Goal: Navigation & Orientation: Find specific page/section

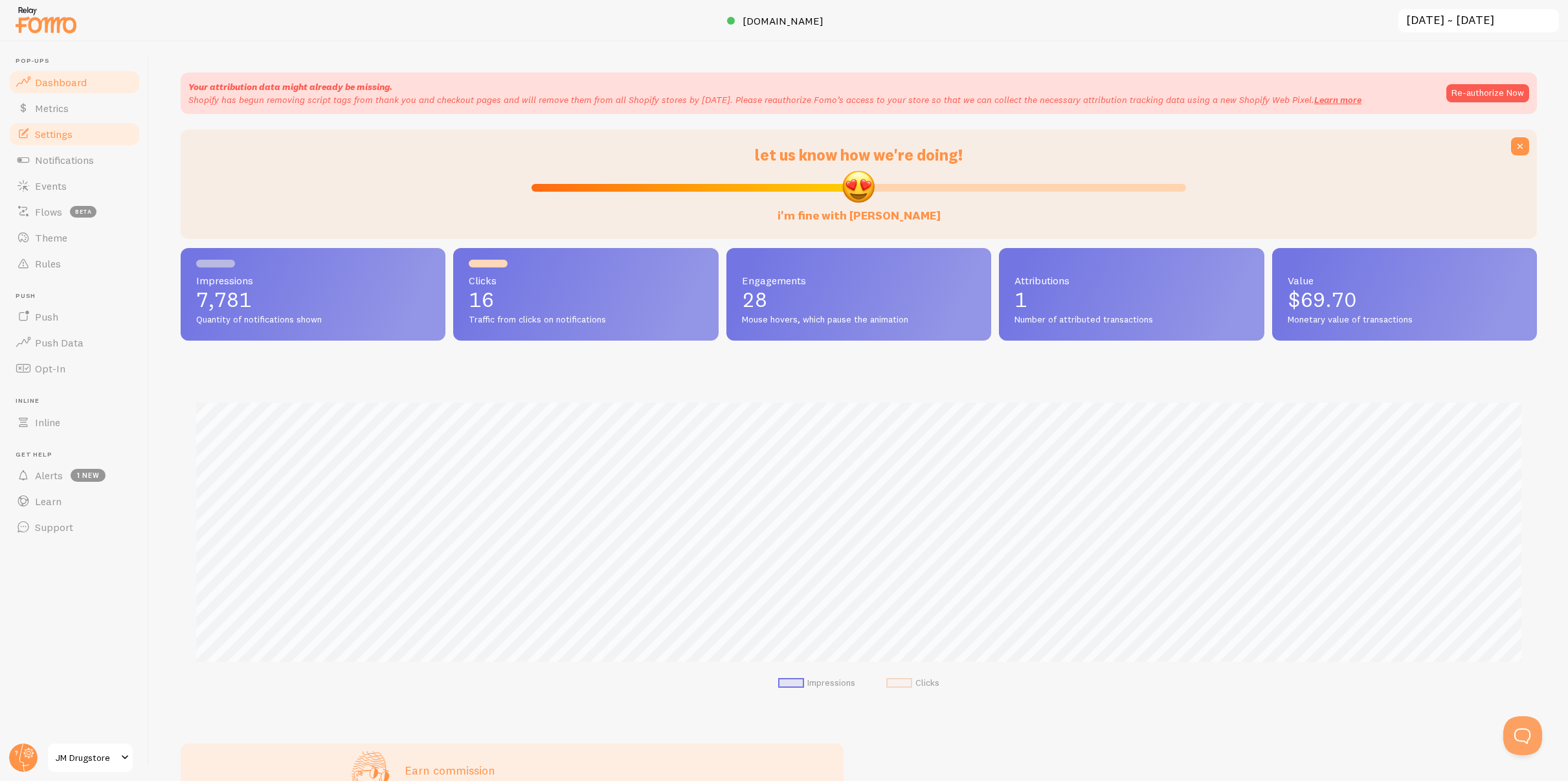
click at [80, 121] on link "Settings" at bounding box center [74, 134] width 133 height 26
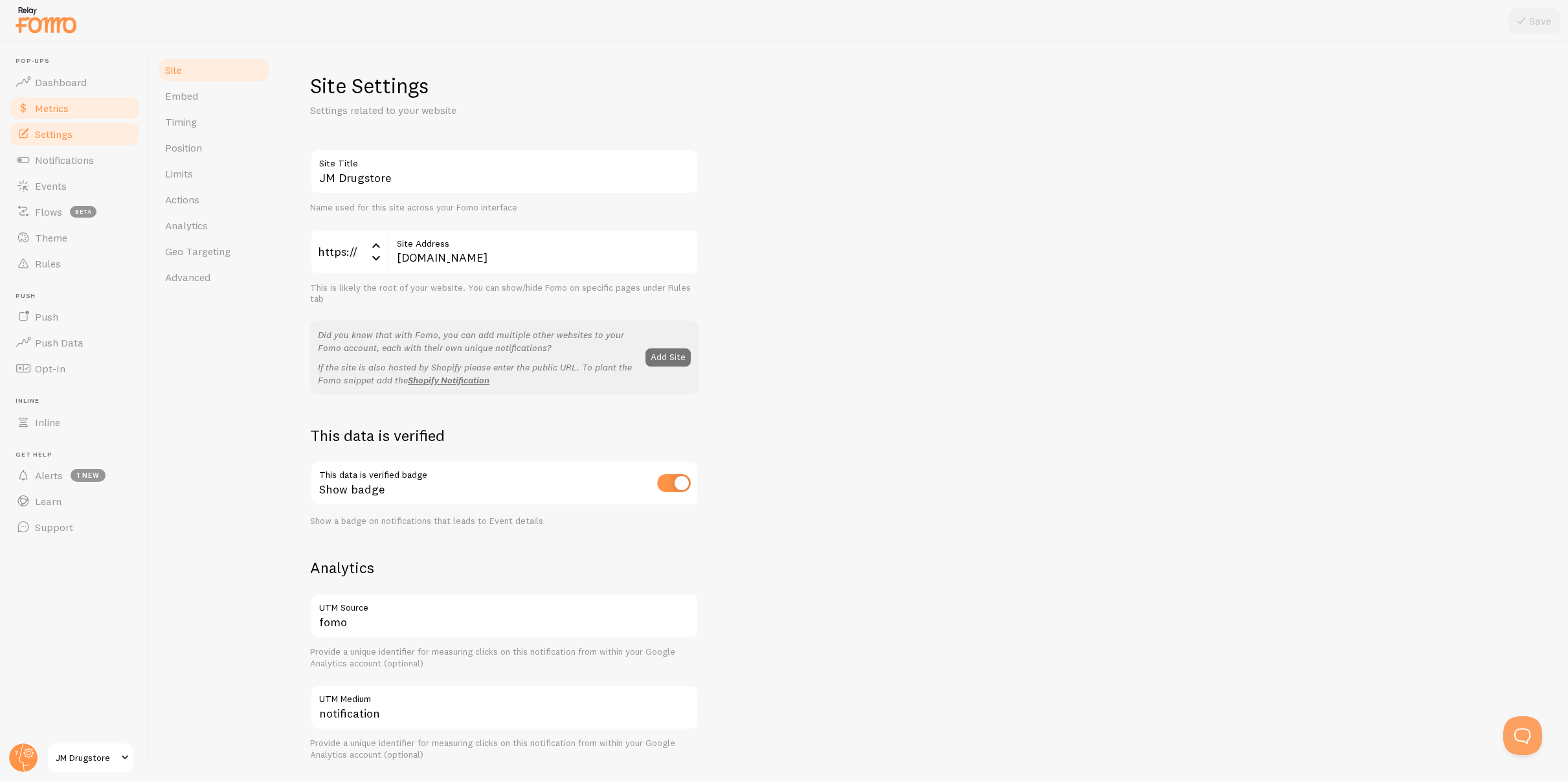
click at [82, 111] on link "Metrics" at bounding box center [74, 108] width 133 height 26
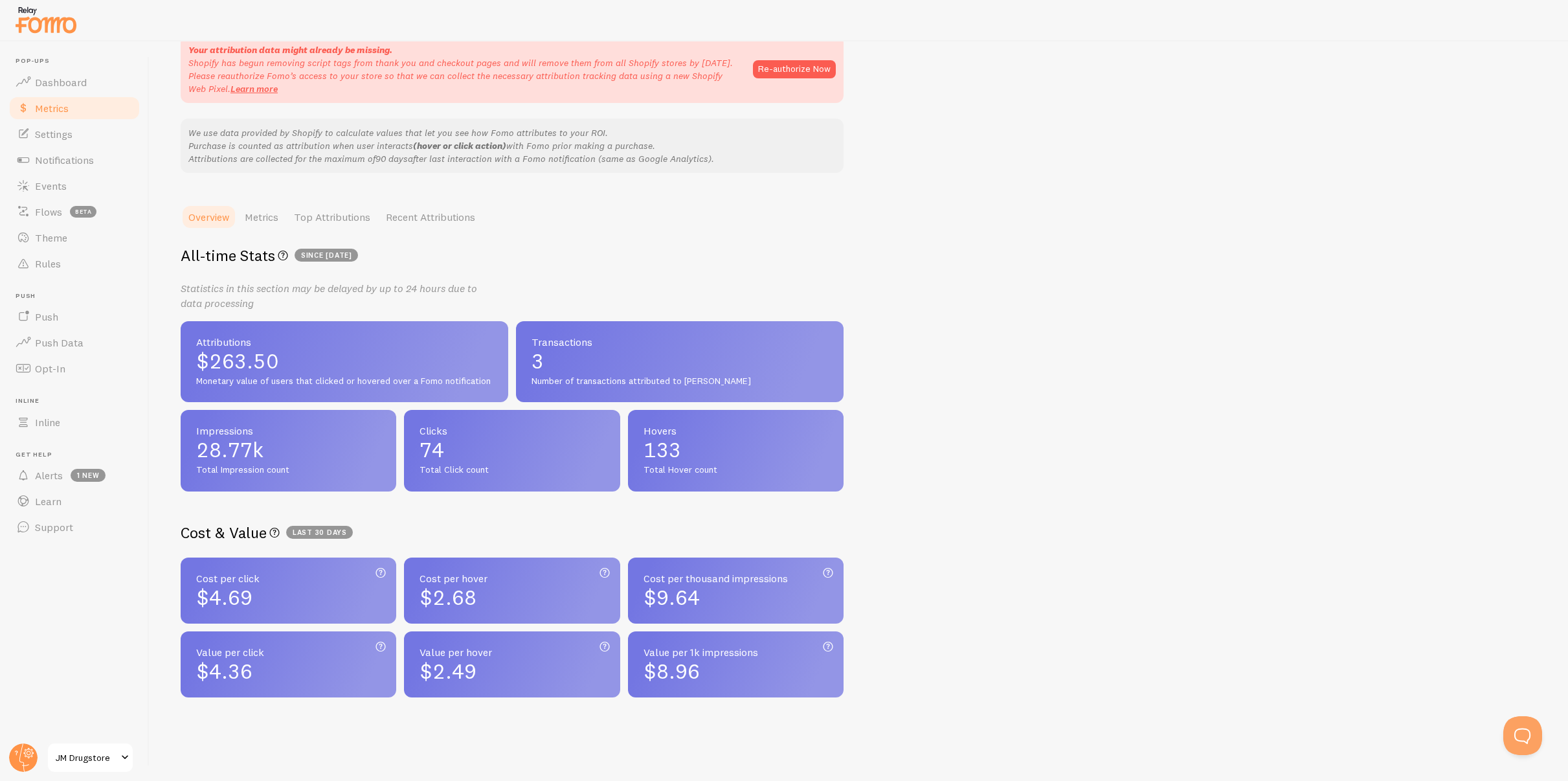
scroll to position [139, 0]
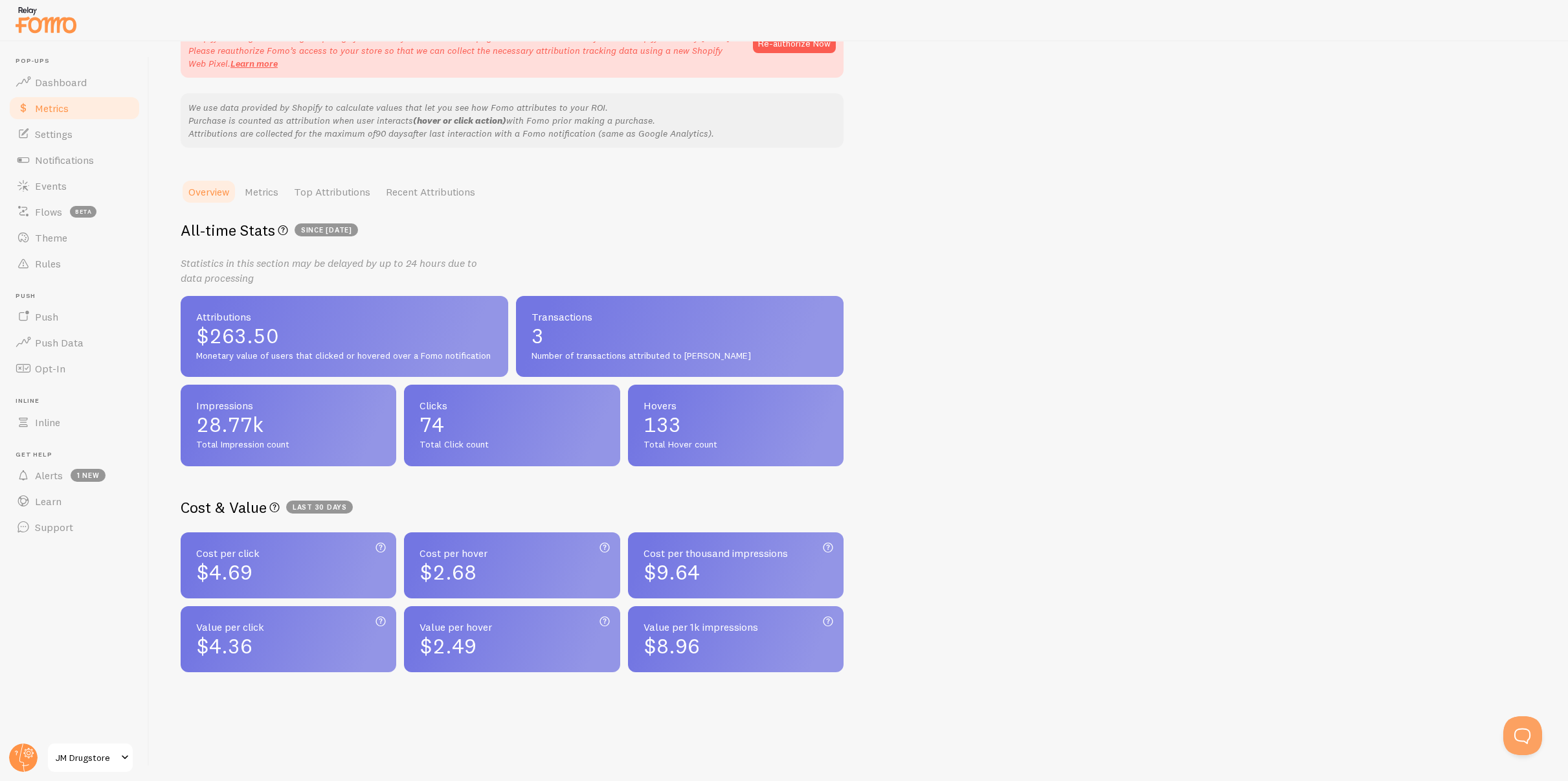
click at [80, 709] on span "JM Drugstore" at bounding box center [87, 758] width 62 height 15
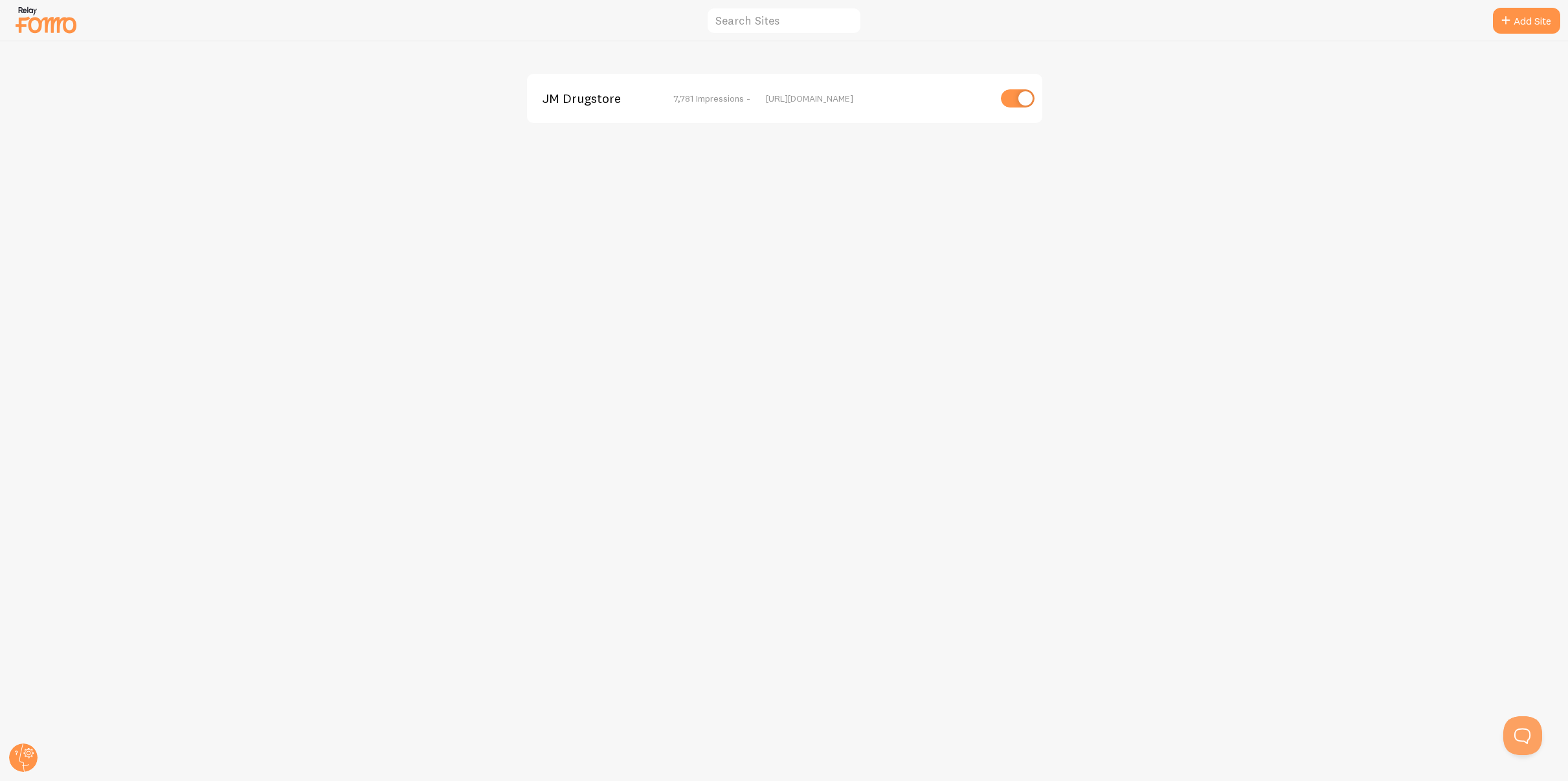
click at [1386, 129] on div "JM Drugstore 7,781 Impressions - [URL][DOMAIN_NAME]" at bounding box center [784, 411] width 1567 height 739
click at [576, 96] on span "JM Drugstore" at bounding box center [594, 98] width 104 height 11
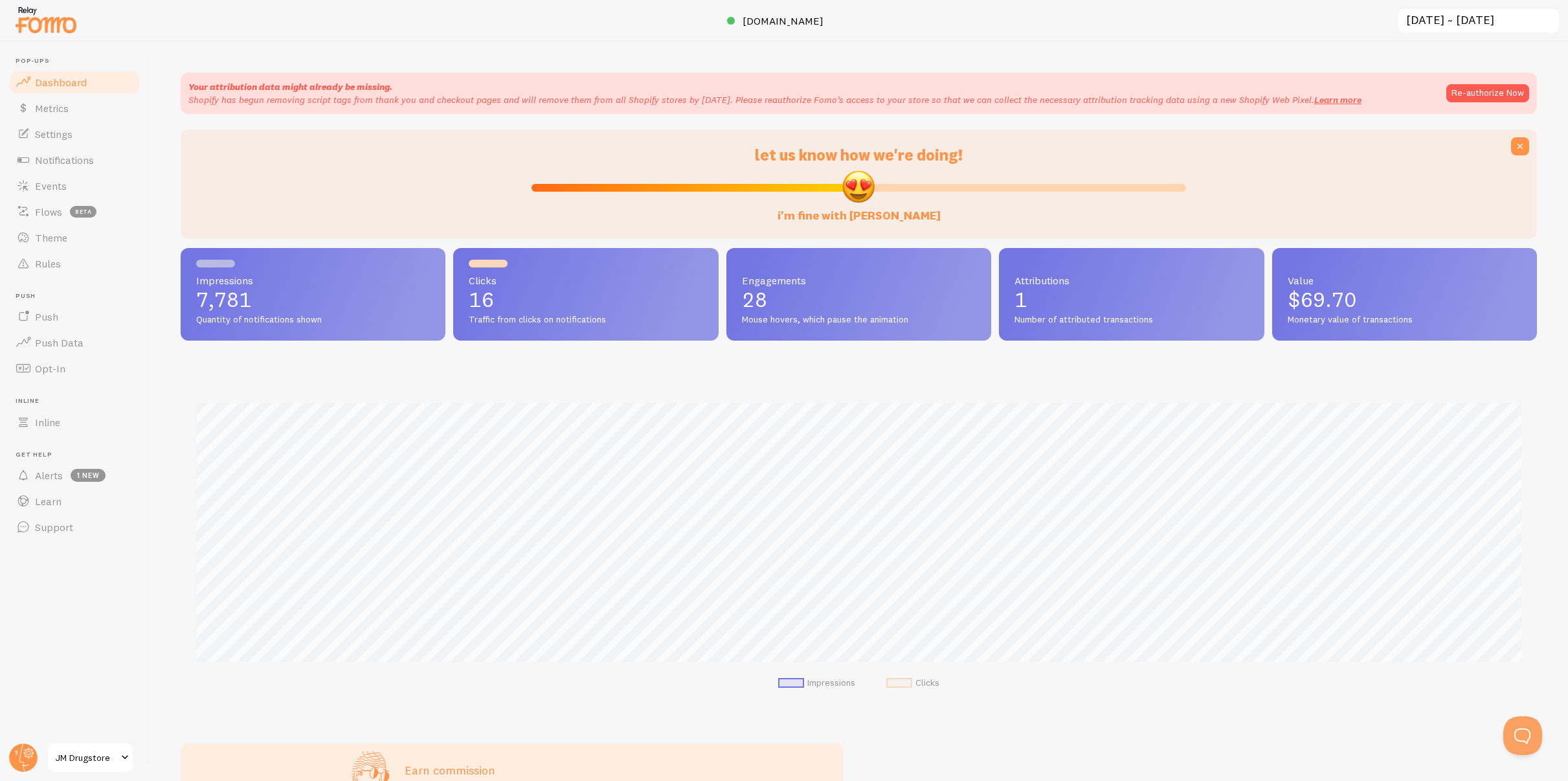
scroll to position [340, 1356]
click at [93, 134] on link "Settings" at bounding box center [74, 134] width 133 height 26
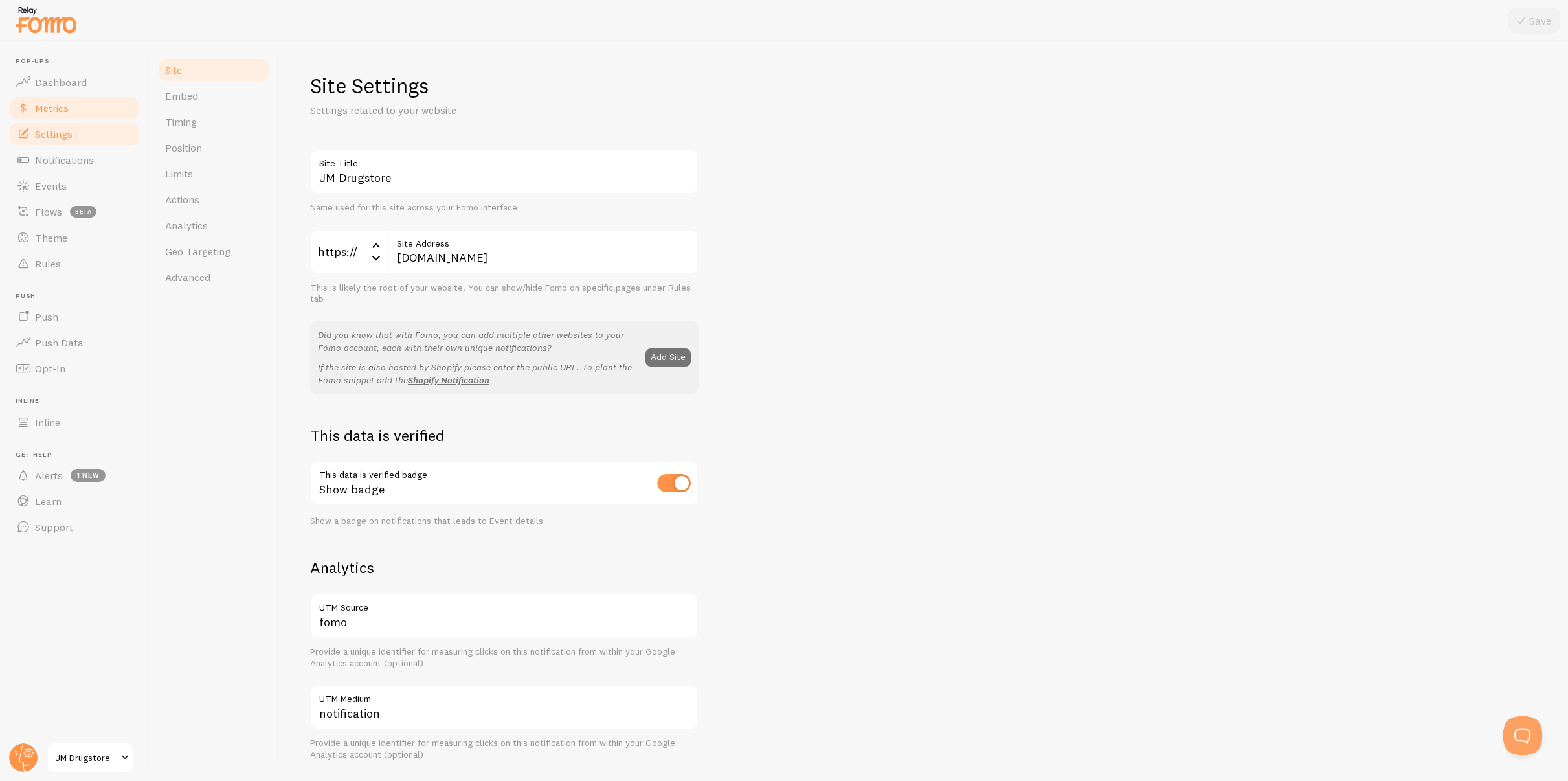
click at [109, 111] on link "Metrics" at bounding box center [74, 108] width 133 height 26
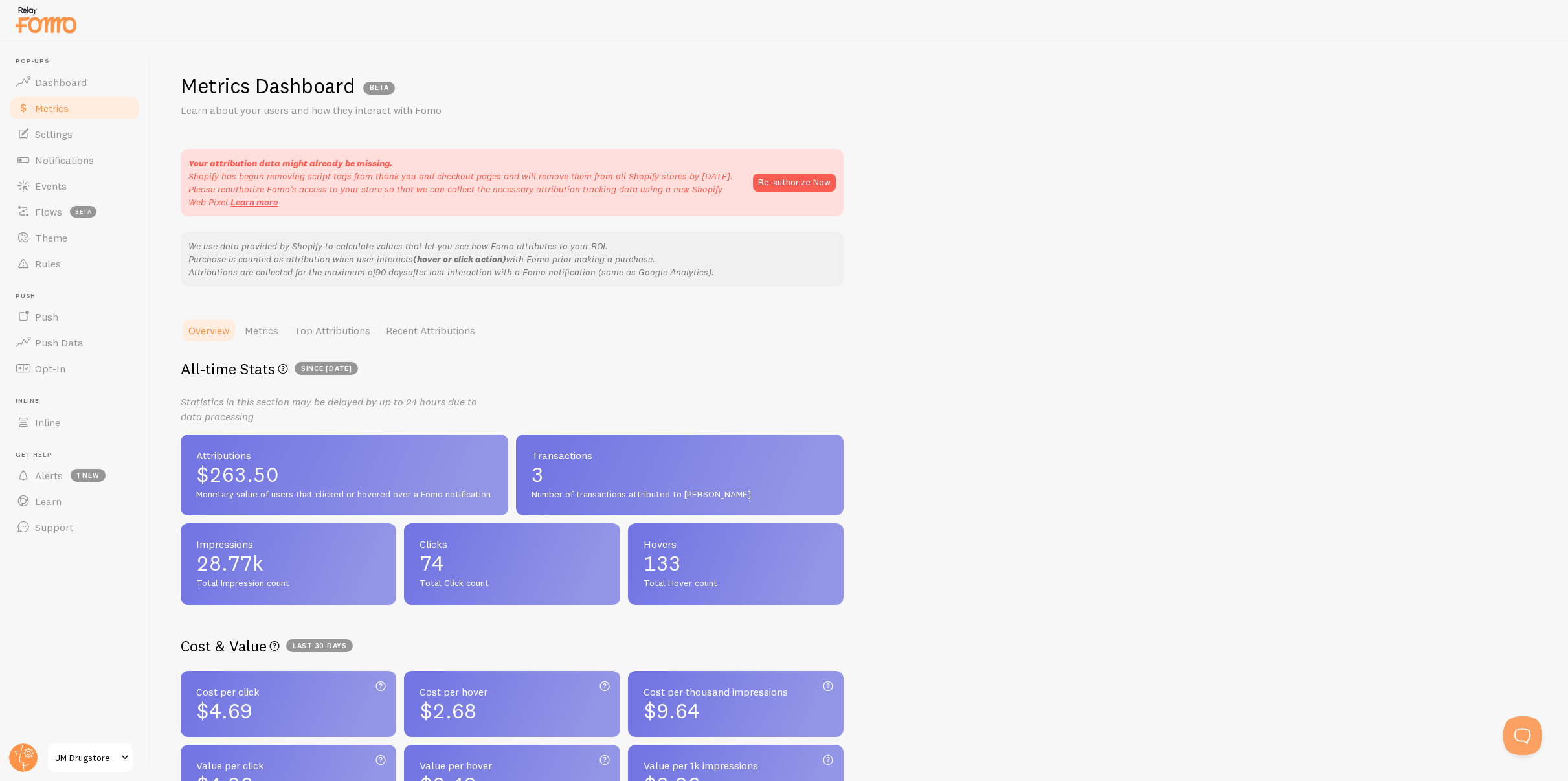
click at [126, 709] on span at bounding box center [125, 758] width 15 height 15
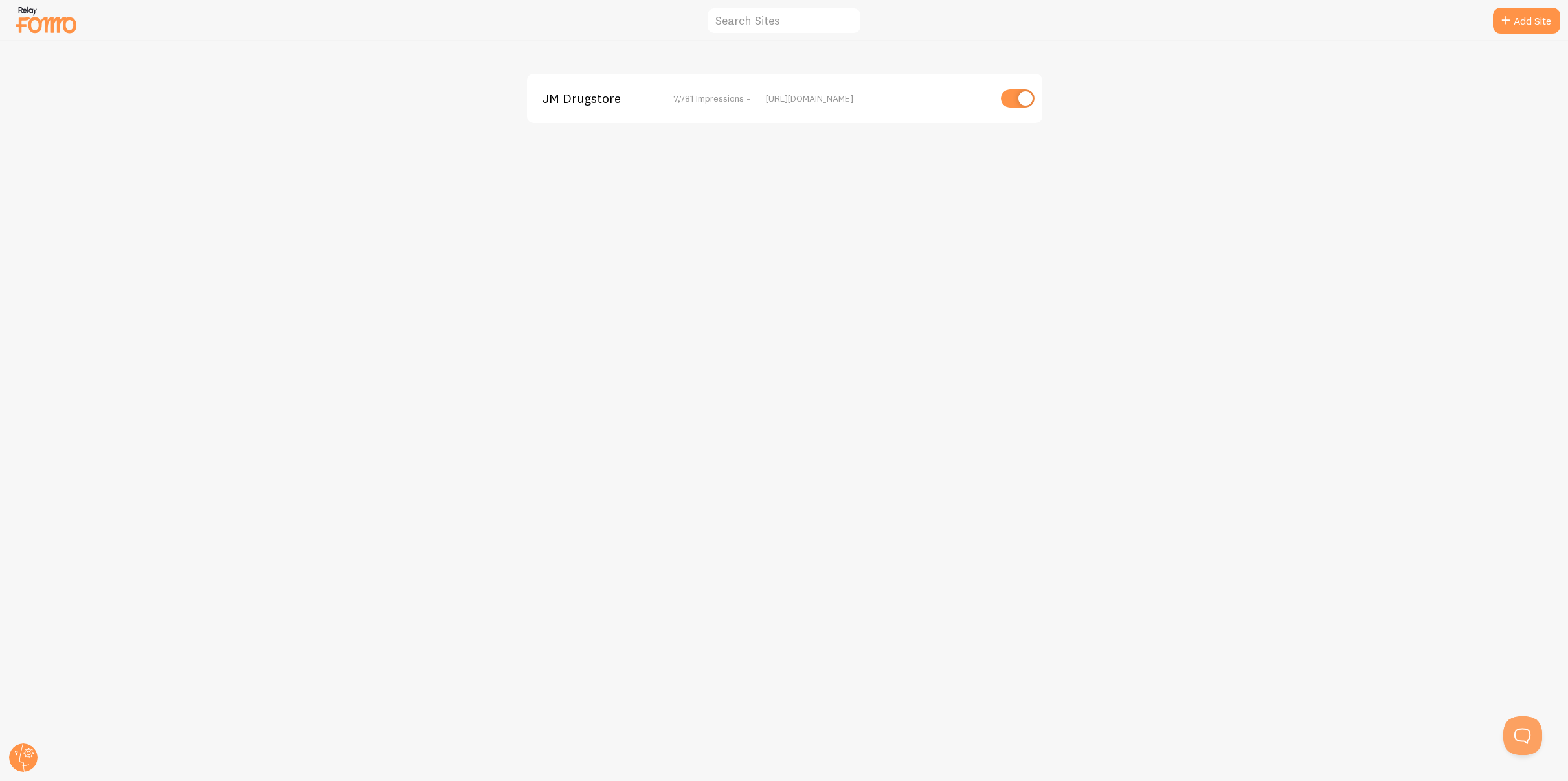
click at [724, 102] on span "7,781 Impressions -" at bounding box center [712, 98] width 77 height 11
